Goal: Understand process/instructions

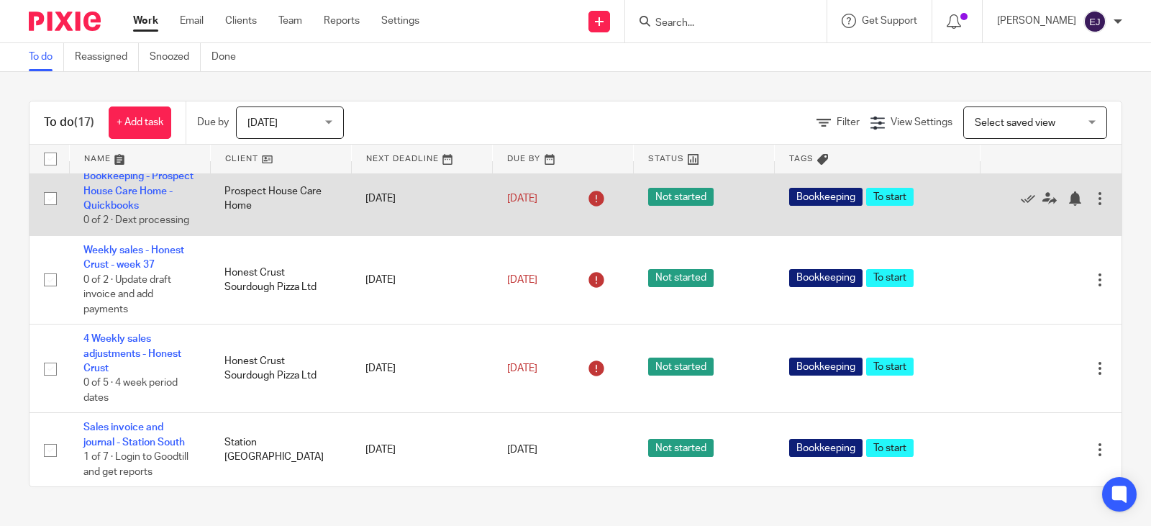
scroll to position [1119, 0]
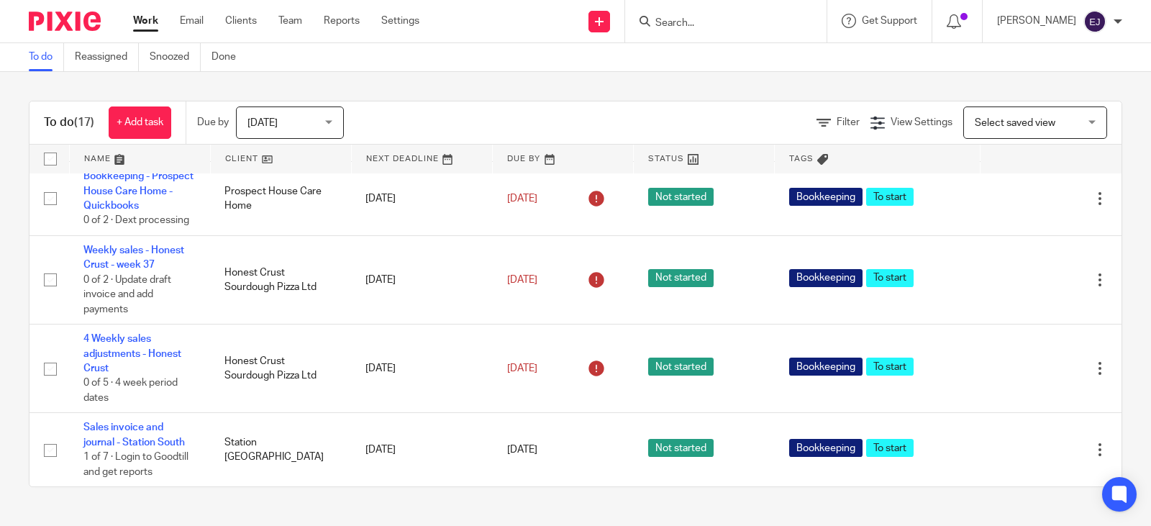
click at [315, 119] on span "[DATE]" at bounding box center [285, 122] width 76 height 30
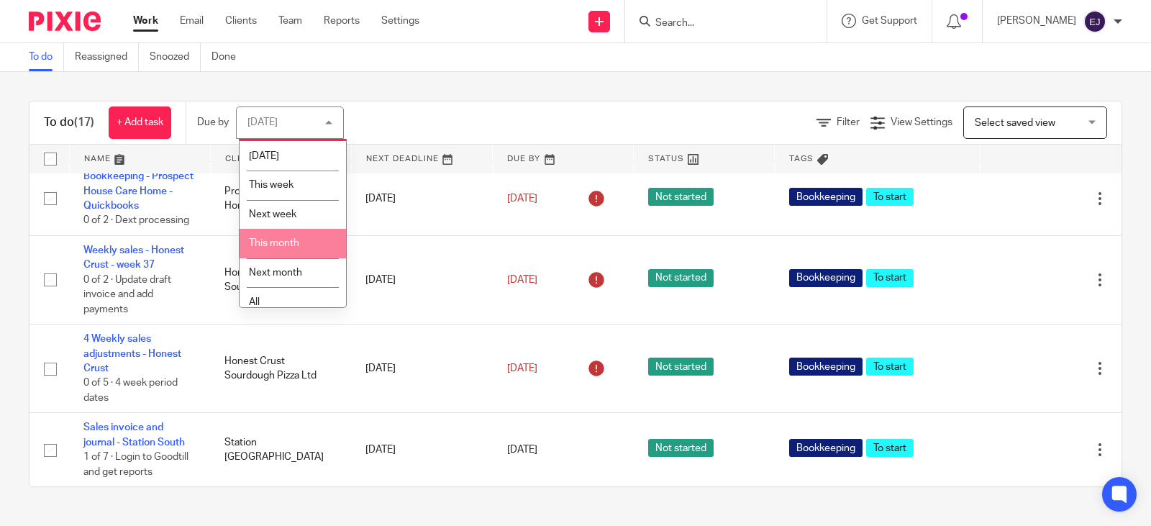
scroll to position [36, 0]
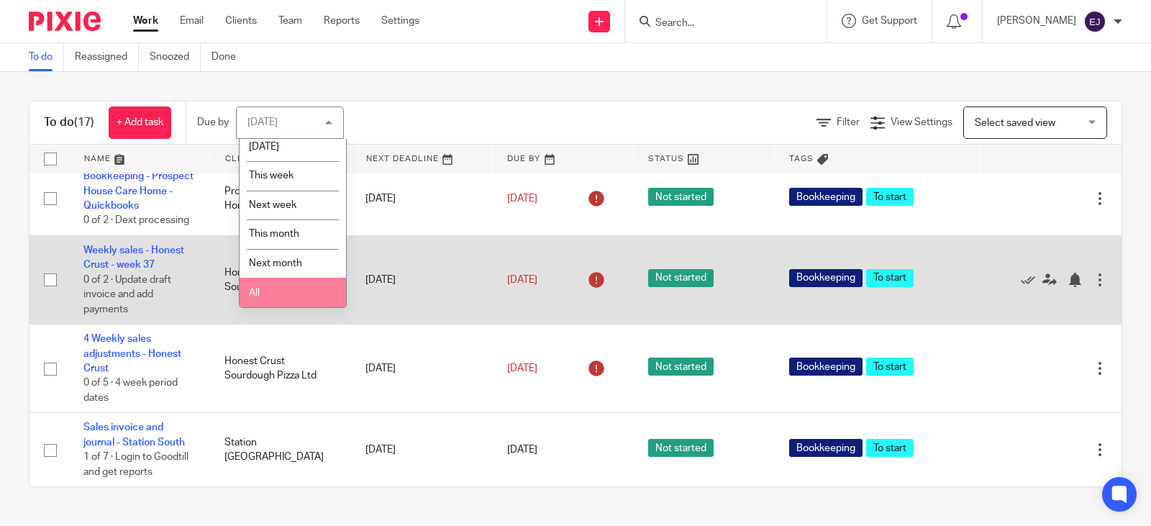
click at [328, 289] on li "All" at bounding box center [293, 292] width 106 height 29
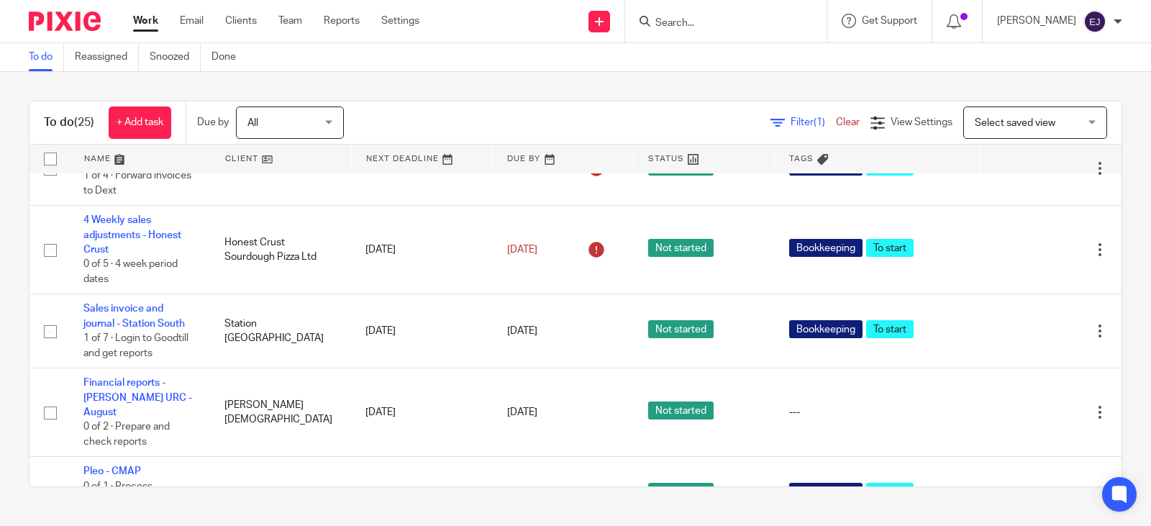
scroll to position [1093, 0]
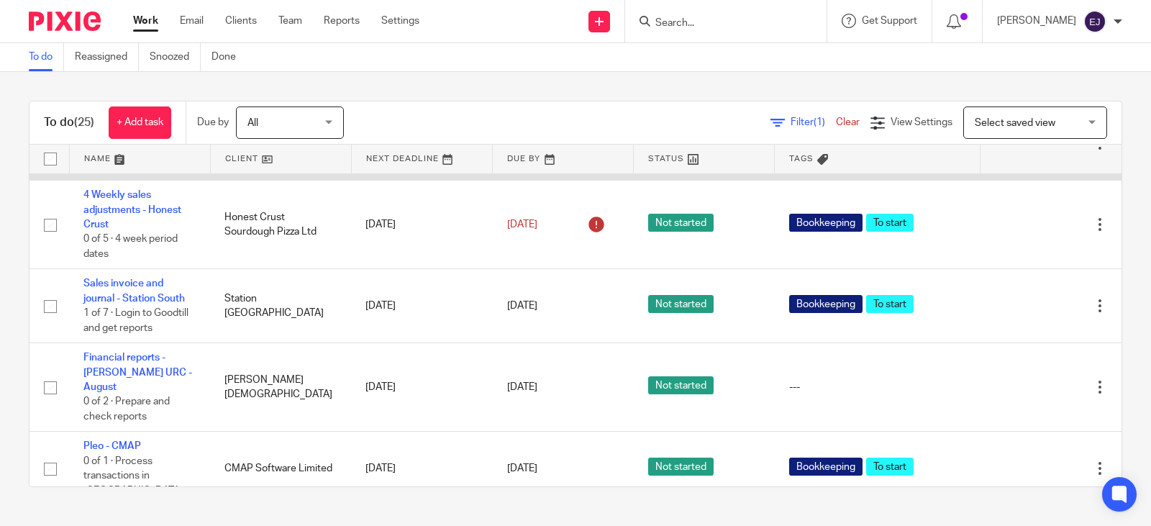
click at [1021, 151] on icon at bounding box center [1028, 144] width 14 height 14
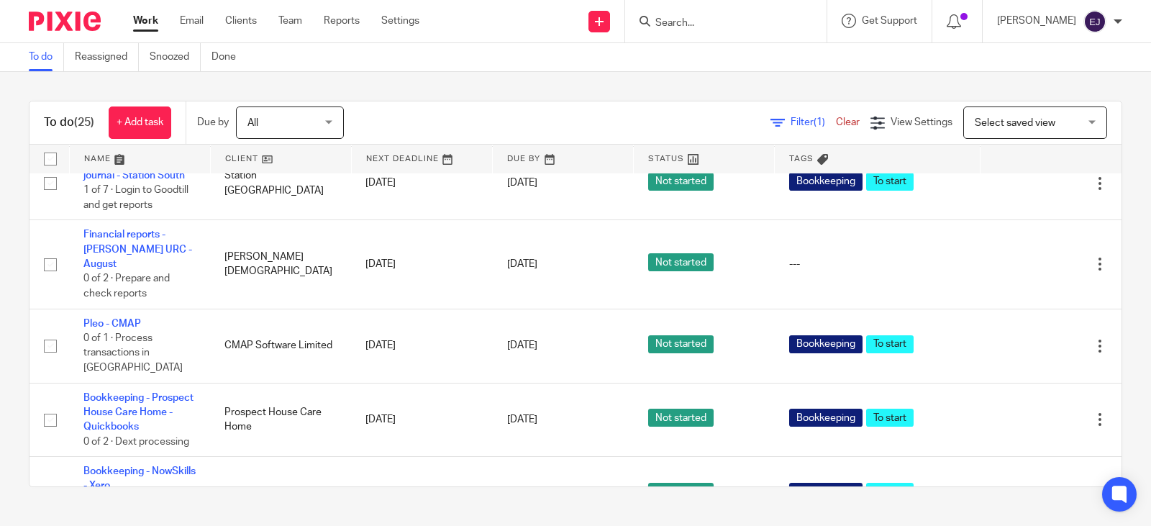
scroll to position [1165, 0]
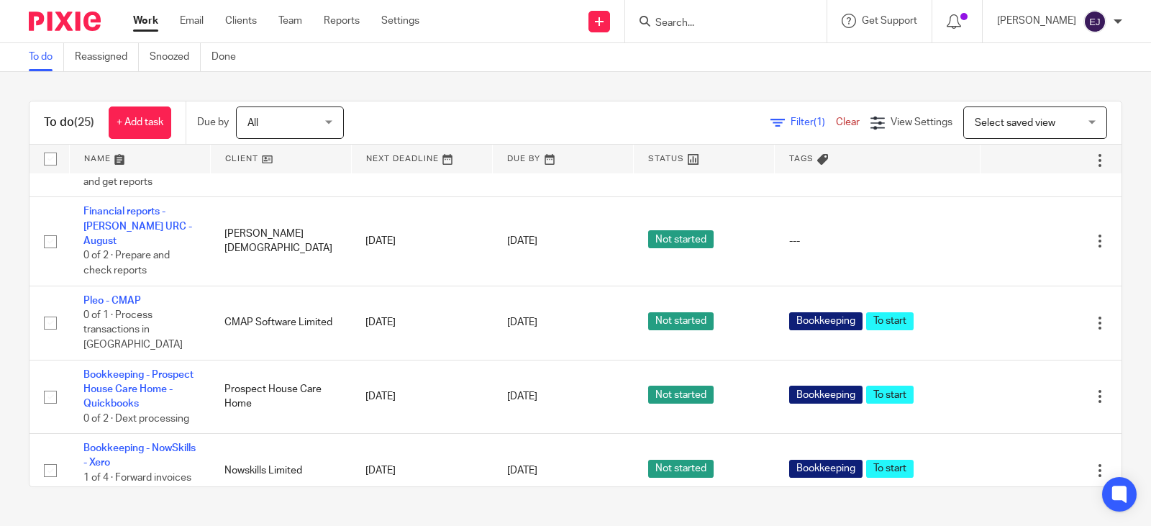
click at [695, 112] on div "Filter (1) Clear View Settings View Settings (1) Filters Clear Save Manage save…" at bounding box center [745, 122] width 752 height 32
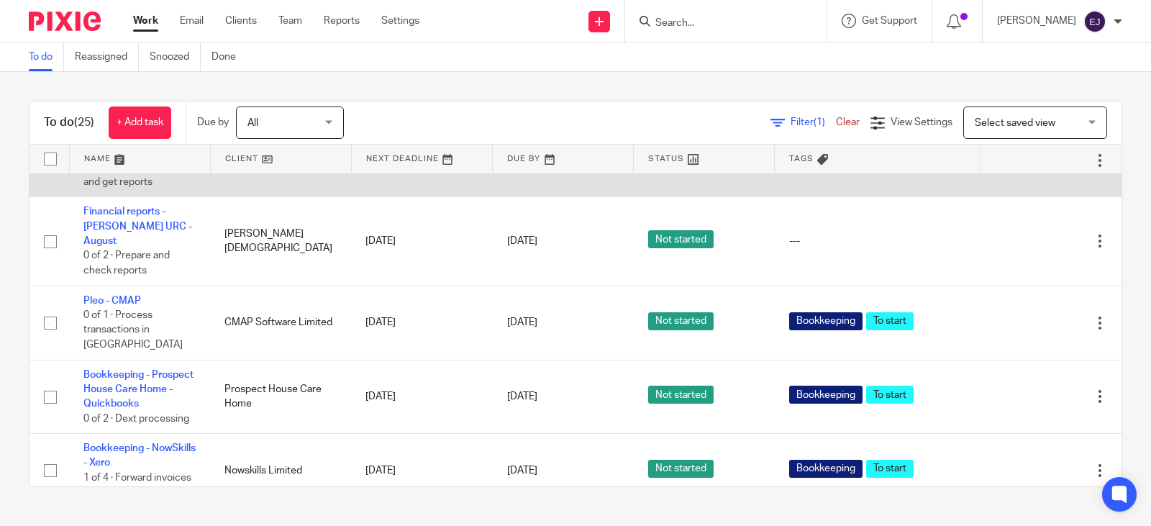
scroll to position [1237, 0]
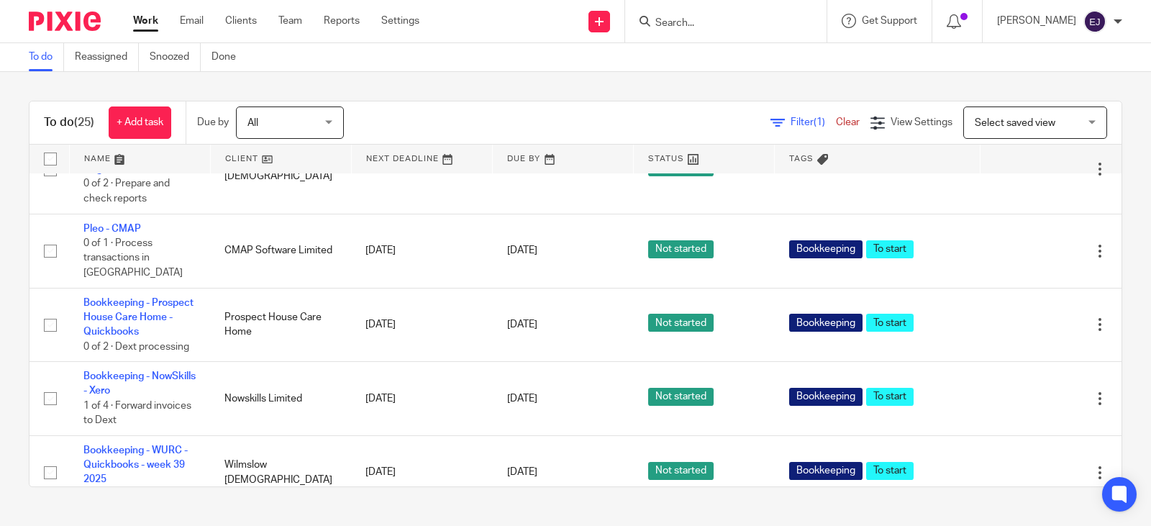
click at [142, 86] on link "Sales invoice and journal - Station South" at bounding box center [133, 73] width 101 height 24
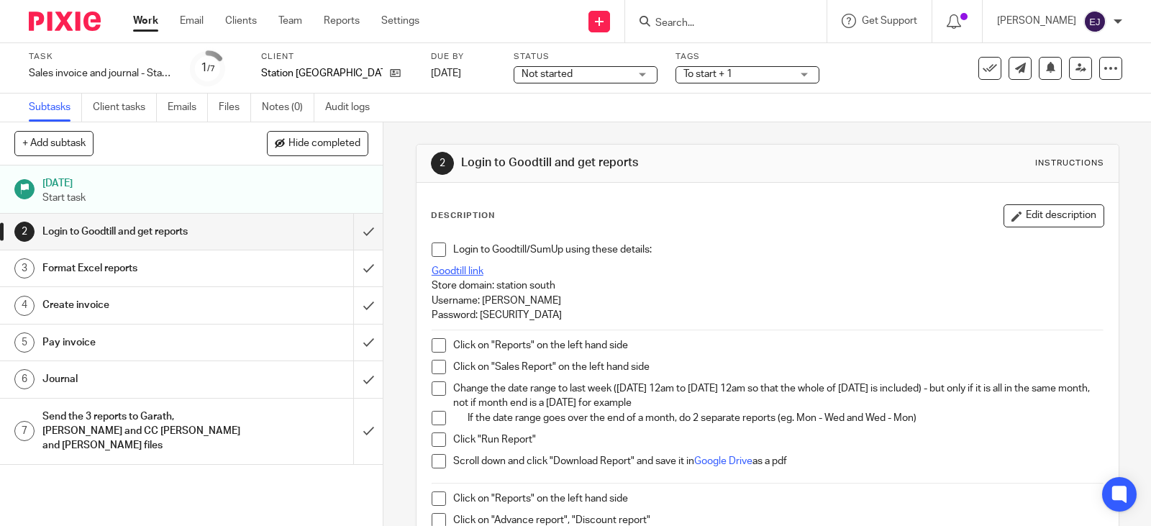
click at [466, 269] on link "Goodtill link" at bounding box center [458, 271] width 52 height 10
drag, startPoint x: 476, startPoint y: 316, endPoint x: 629, endPoint y: 309, distance: 153.4
click at [629, 309] on p "Password: [SECURITY_DATA]" at bounding box center [768, 315] width 672 height 14
copy p "Cosbookkeeping1"
click at [659, 288] on p "Store domain: station south" at bounding box center [768, 285] width 672 height 14
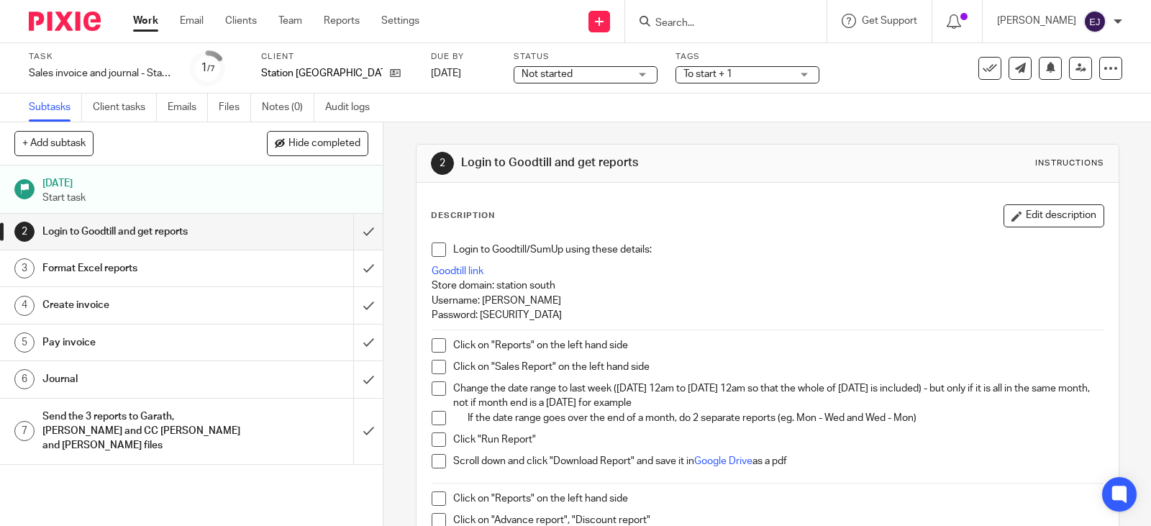
click at [425, 246] on div "Login to Goodtill/SumUp using these details: Goodtill link Store domain: statio…" at bounding box center [767, 535] width 686 height 600
click at [432, 247] on span at bounding box center [439, 249] width 14 height 14
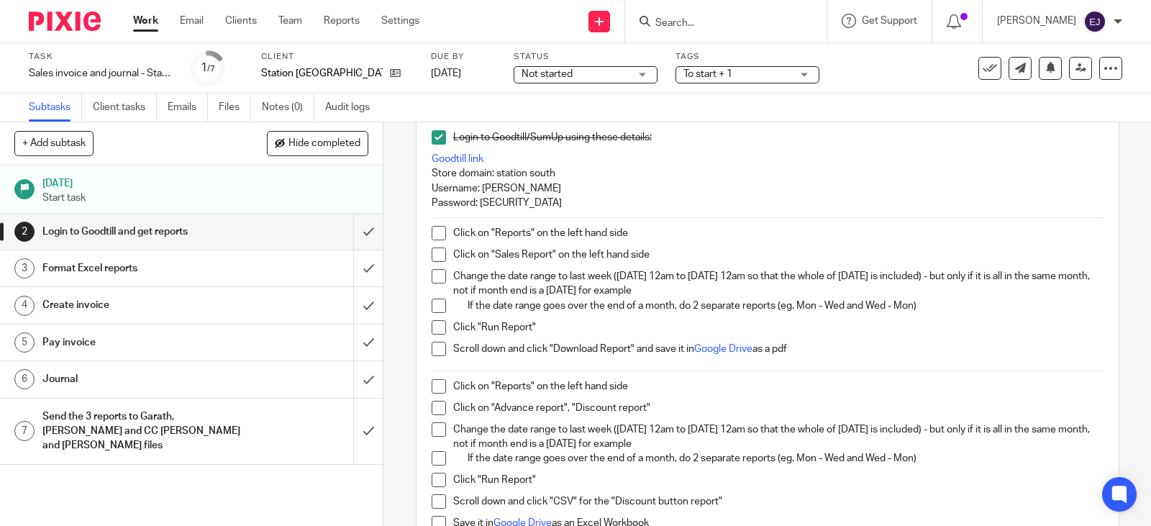
scroll to position [136, 0]
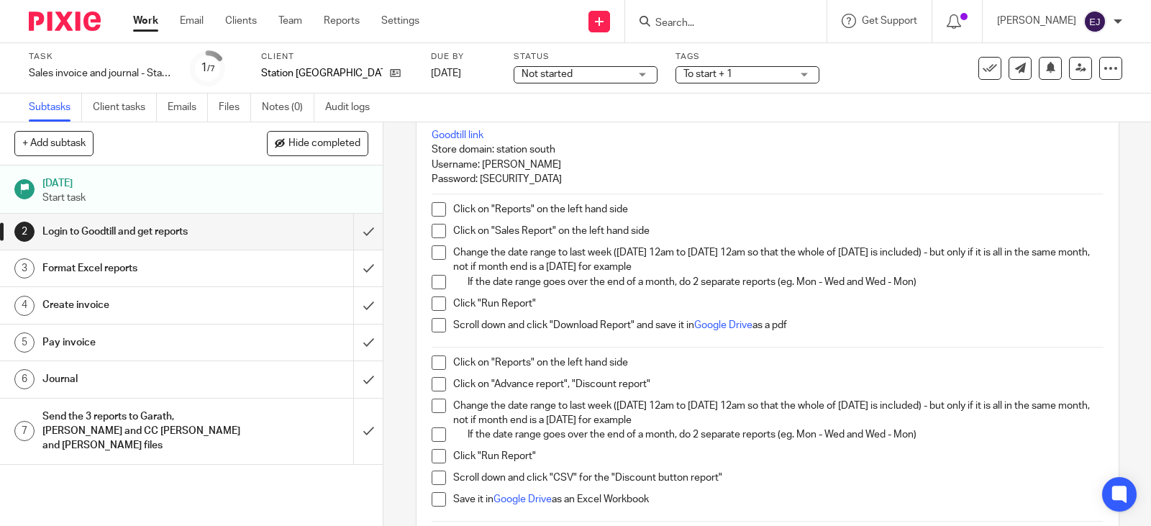
click at [436, 209] on span at bounding box center [439, 209] width 14 height 14
click at [443, 236] on li "Click on "Sales Report" on the left hand side" at bounding box center [768, 235] width 672 height 22
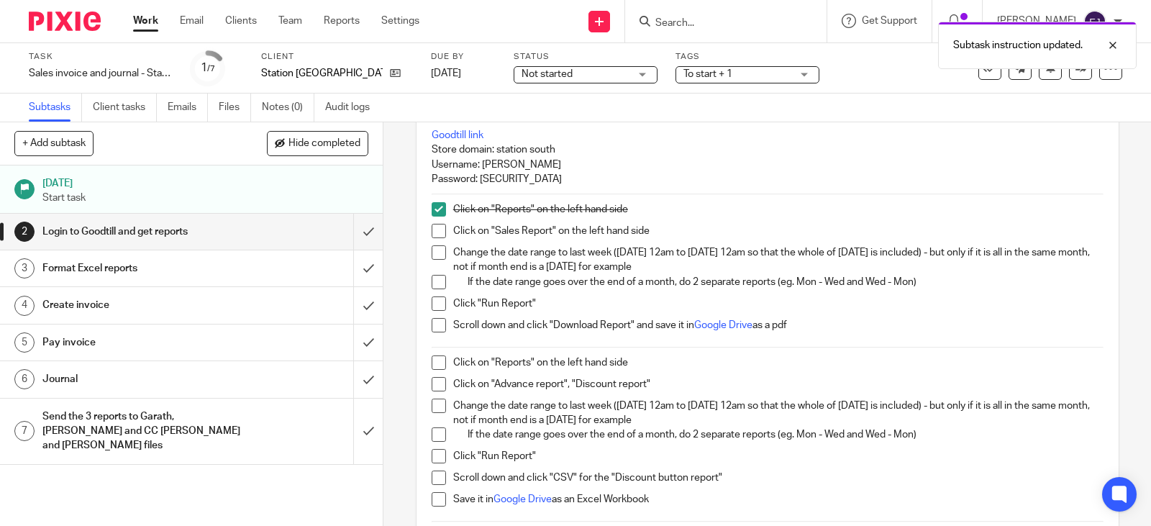
click at [432, 224] on span at bounding box center [439, 231] width 14 height 14
click at [432, 251] on span at bounding box center [439, 252] width 14 height 14
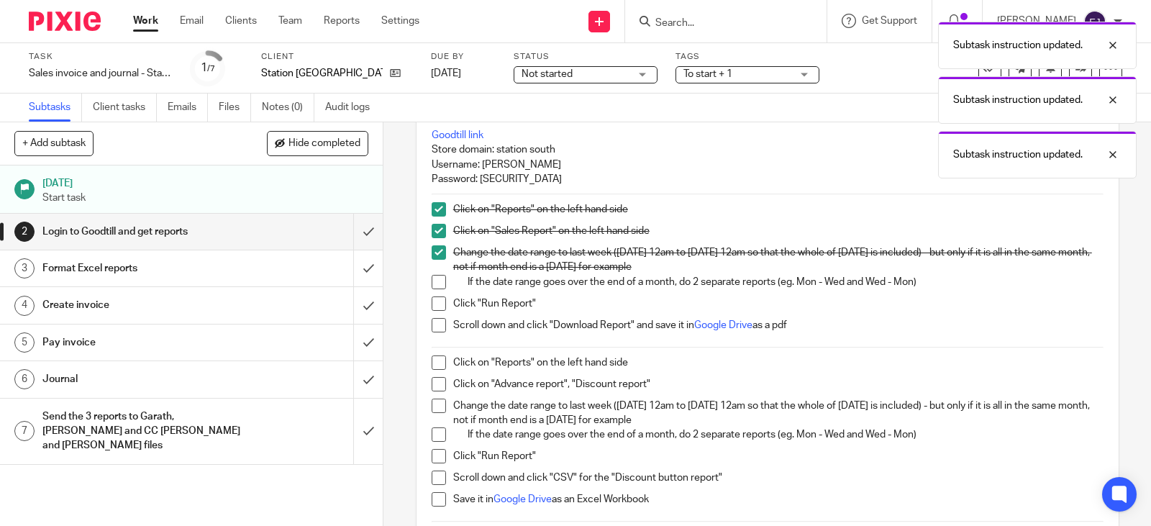
click at [432, 288] on span at bounding box center [439, 282] width 14 height 14
click at [434, 305] on span at bounding box center [439, 303] width 14 height 14
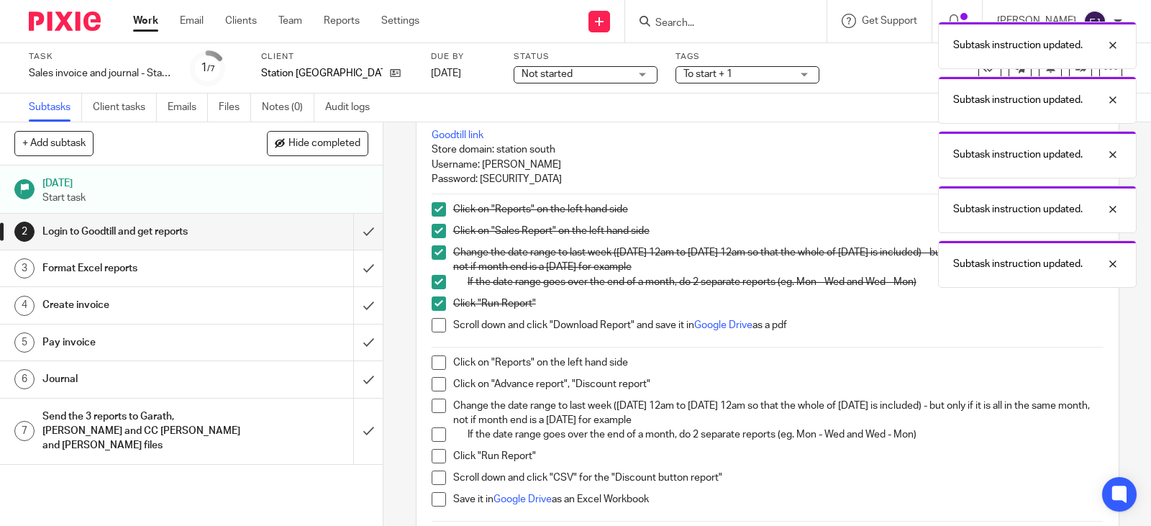
click at [437, 335] on li "Scroll down and click "Download Report" and save it in Google Drive as a pdf" at bounding box center [768, 329] width 672 height 22
click at [437, 330] on span at bounding box center [439, 325] width 14 height 14
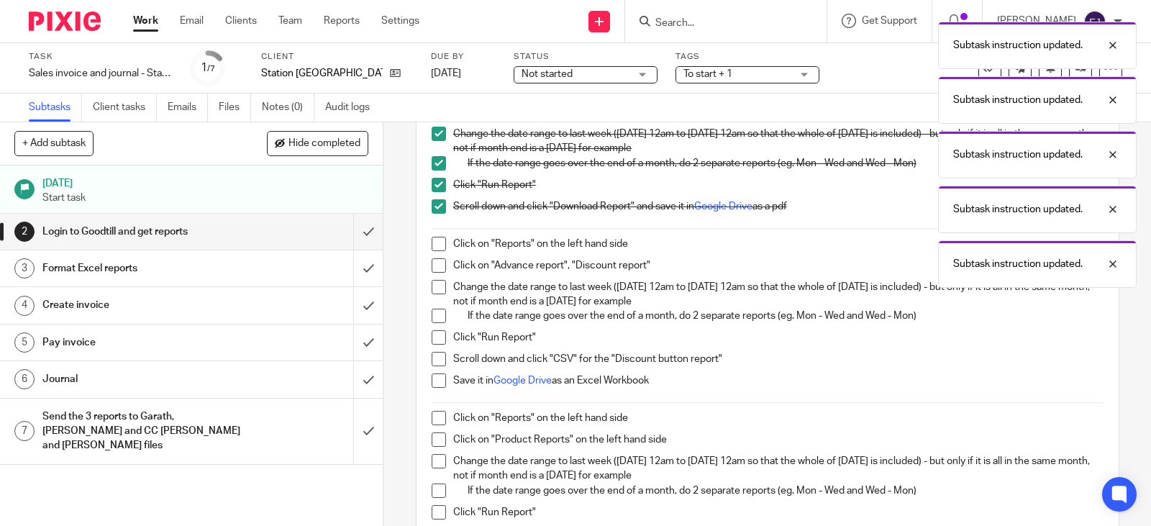
scroll to position [280, 0]
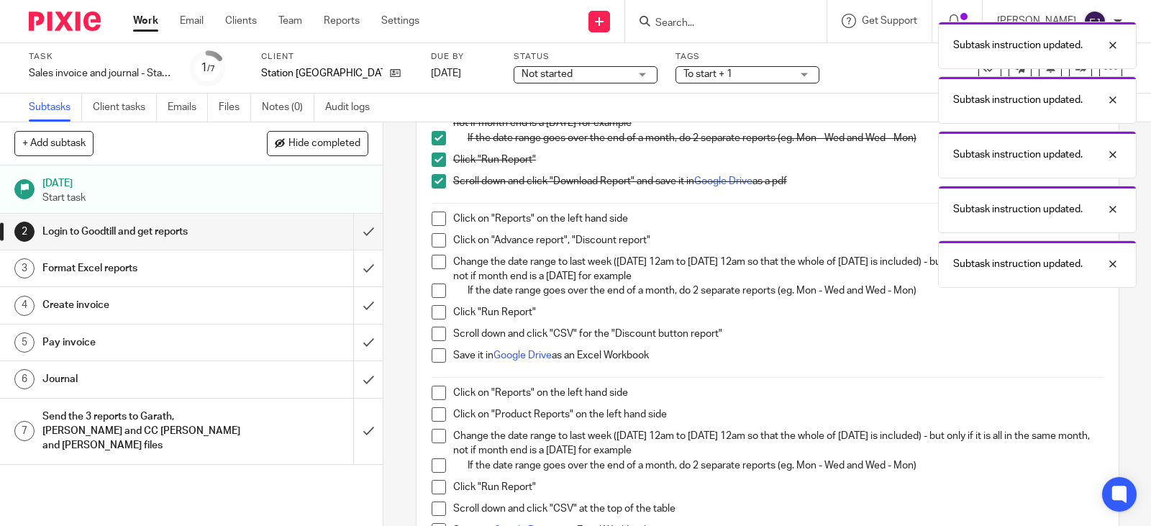
click at [430, 206] on div "Login to Goodtill/SumUp using these details: Goodtill link Store domain: statio…" at bounding box center [767, 255] width 686 height 600
click at [434, 229] on li "Click on "Reports" on the left hand side" at bounding box center [768, 222] width 672 height 22
click at [434, 222] on span at bounding box center [439, 218] width 14 height 14
click at [437, 248] on li "Click on "Advance report", "Discount report"" at bounding box center [768, 244] width 672 height 22
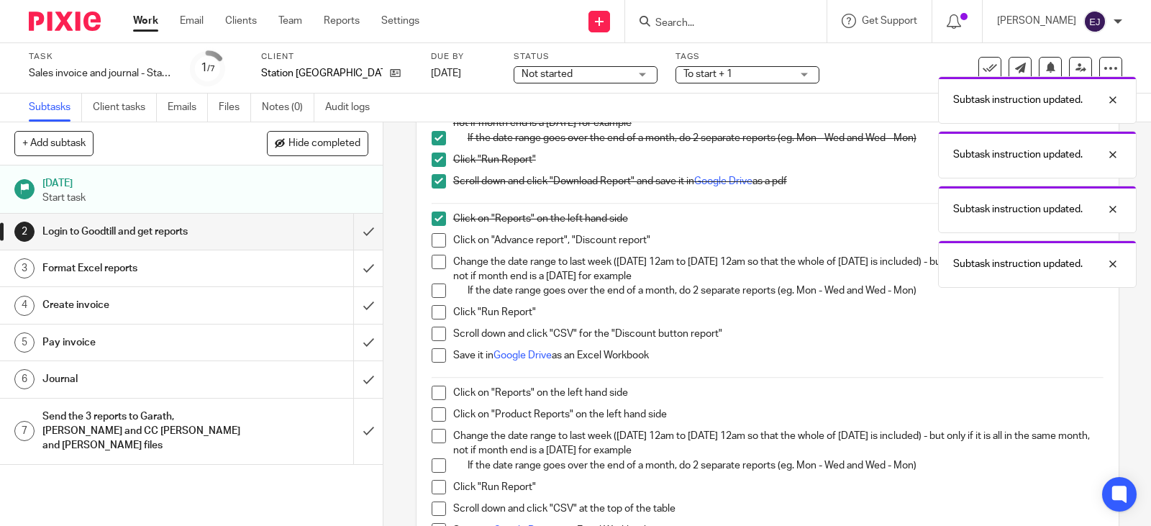
click at [437, 266] on span at bounding box center [439, 262] width 14 height 14
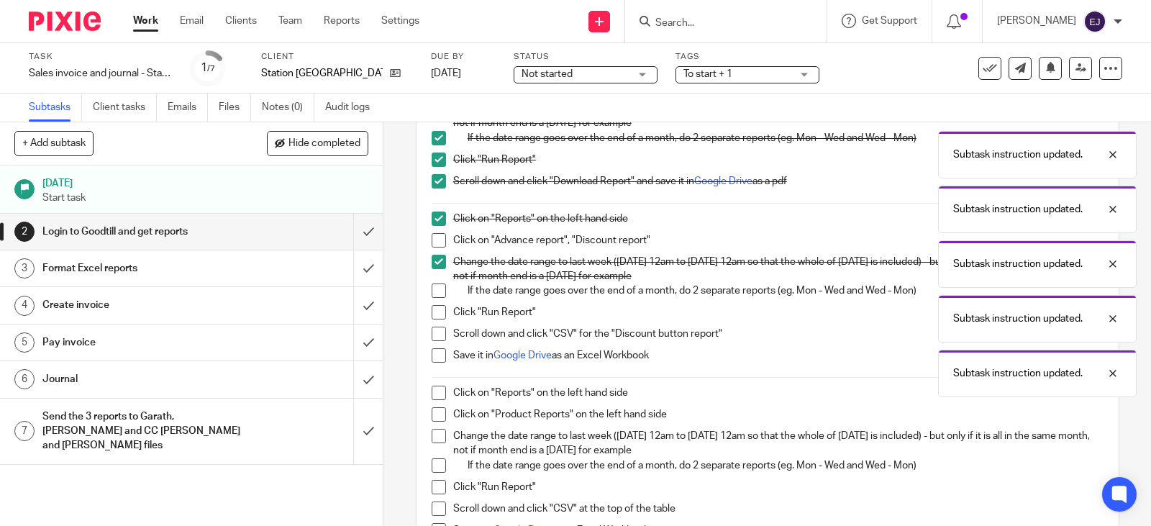
click at [432, 242] on span at bounding box center [439, 240] width 14 height 14
click at [432, 296] on span at bounding box center [439, 290] width 14 height 14
click at [432, 313] on span at bounding box center [439, 312] width 14 height 14
click at [434, 334] on span at bounding box center [439, 334] width 14 height 14
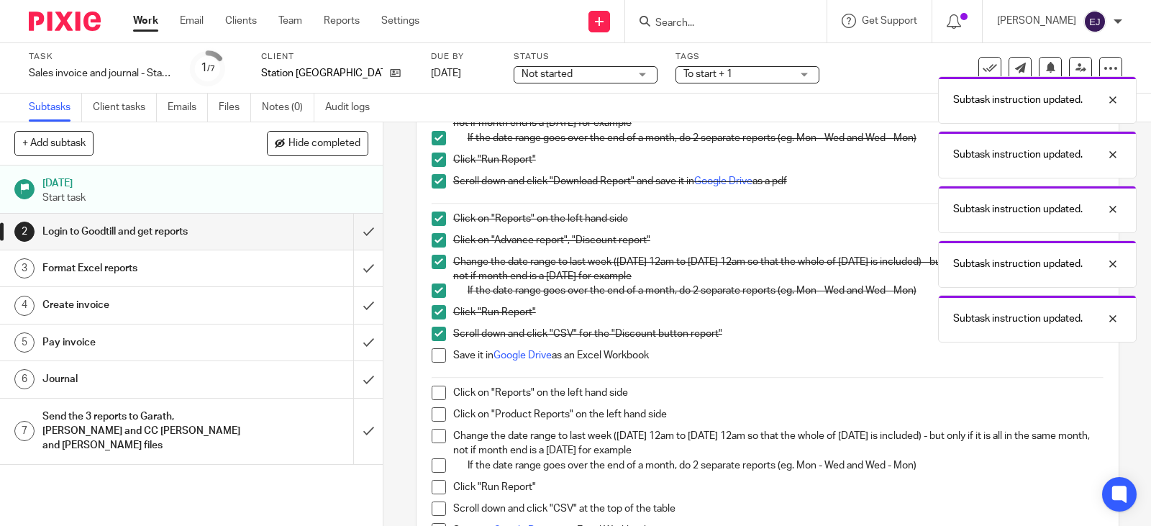
click at [434, 360] on span at bounding box center [439, 355] width 14 height 14
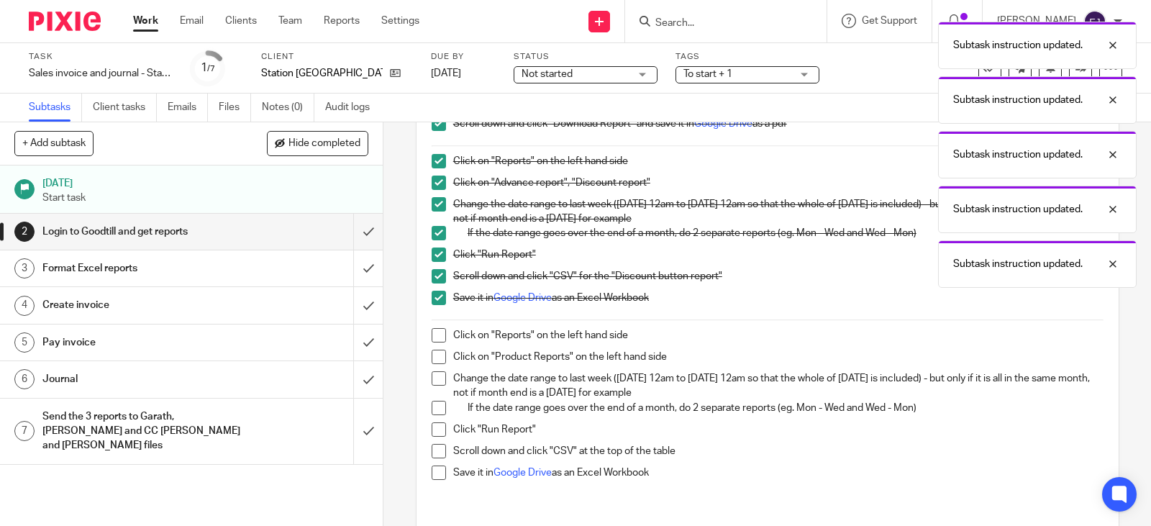
scroll to position [424, 0]
